Goal: Find specific page/section: Find specific page/section

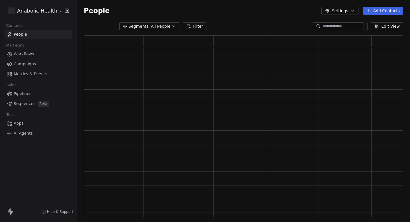
click at [32, 57] on link "Workflows" at bounding box center [38, 53] width 67 height 9
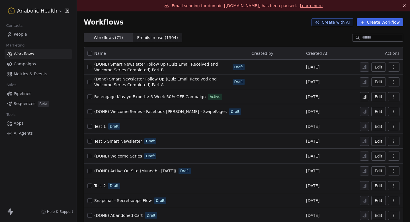
click at [167, 97] on span "Re-engage Klaviyo Exports: 6-Week 50% OFF Campaign" at bounding box center [150, 96] width 112 height 5
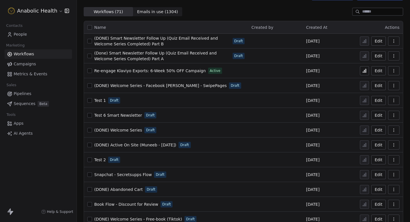
scroll to position [13, 0]
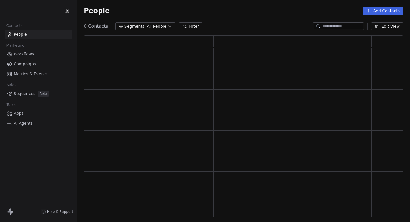
scroll to position [181, 319]
